Goal: Task Accomplishment & Management: Complete application form

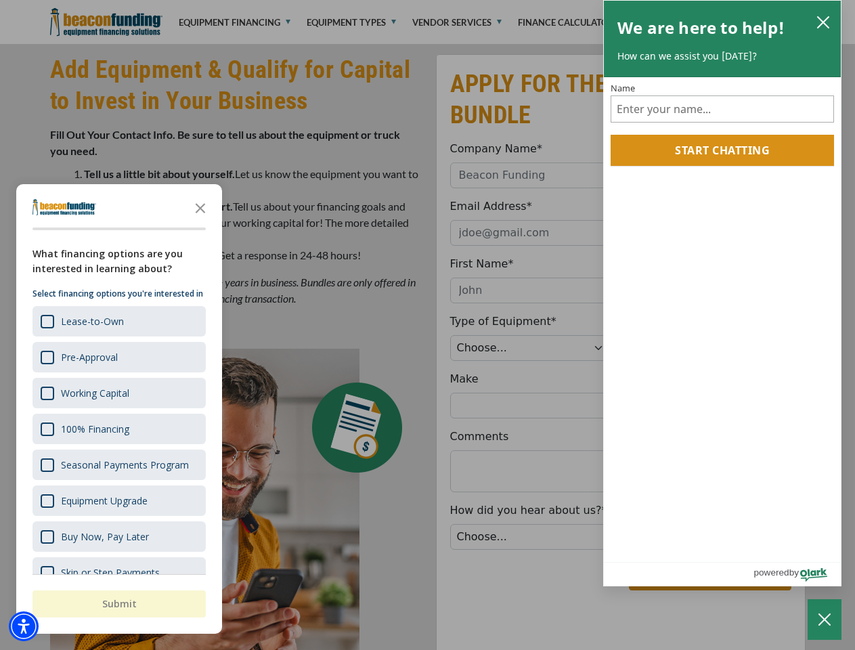
click at [427, 0] on div "button" at bounding box center [427, 325] width 855 height 650
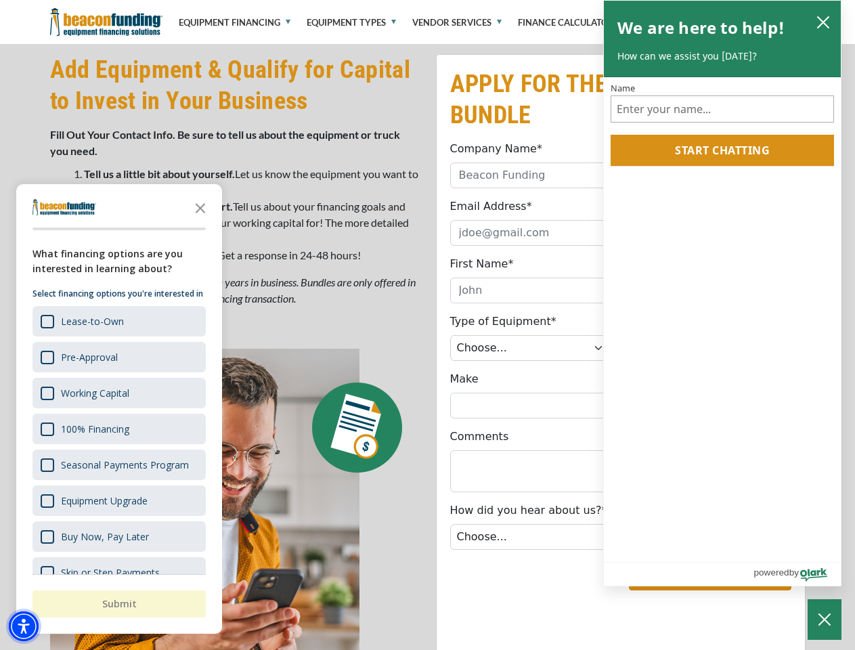
click at [24, 626] on img "Accessibility Menu" at bounding box center [24, 627] width 30 height 30
